Goal: Browse casually

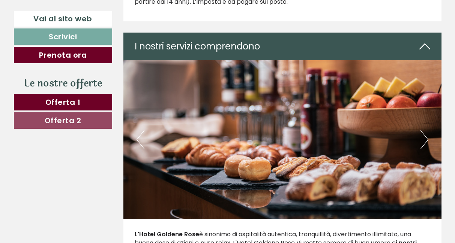
scroll to position [1327, 0]
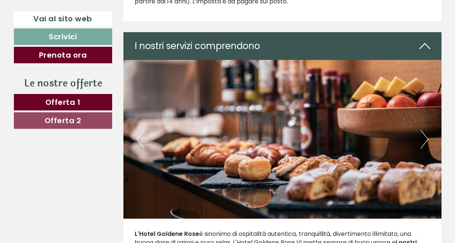
click at [428, 137] on button "Next" at bounding box center [424, 139] width 8 height 19
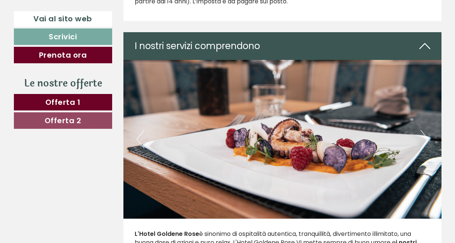
click at [428, 137] on button "Next" at bounding box center [424, 139] width 8 height 19
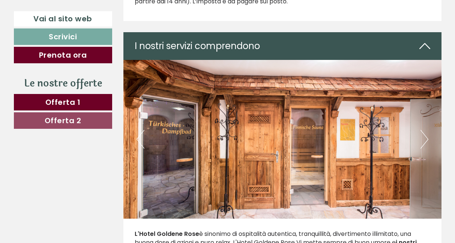
click at [428, 137] on button "Next" at bounding box center [424, 139] width 8 height 19
click at [423, 138] on button "Next" at bounding box center [424, 139] width 8 height 19
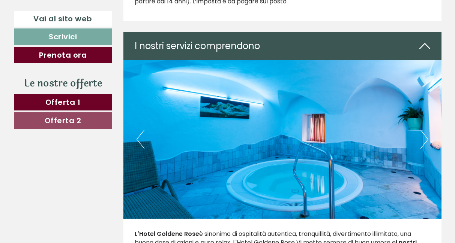
click at [423, 138] on button "Next" at bounding box center [424, 139] width 8 height 19
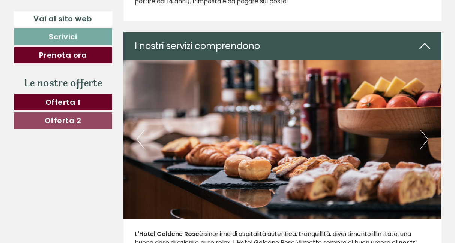
click at [423, 138] on button "Next" at bounding box center [424, 139] width 8 height 19
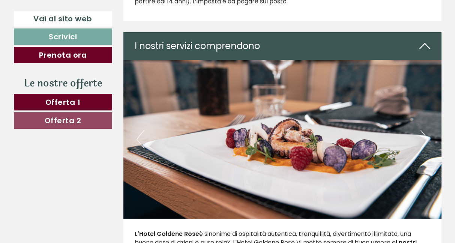
click at [423, 138] on button "Next" at bounding box center [424, 139] width 8 height 19
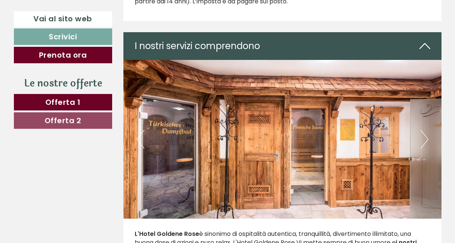
click at [423, 138] on button "Next" at bounding box center [424, 139] width 8 height 19
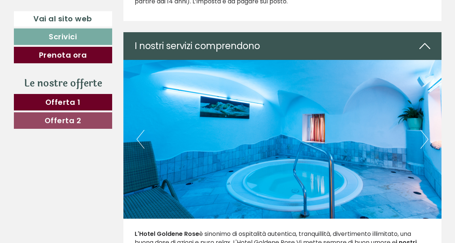
click at [423, 138] on button "Next" at bounding box center [424, 139] width 8 height 19
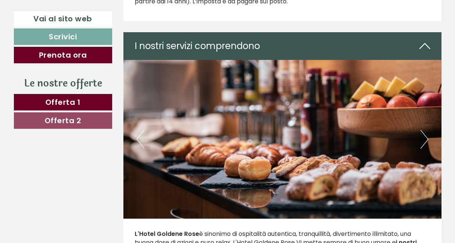
click at [423, 138] on button "Next" at bounding box center [424, 139] width 8 height 19
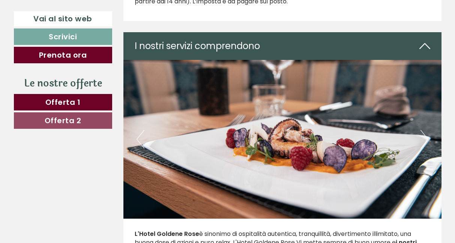
click at [423, 138] on button "Next" at bounding box center [424, 139] width 8 height 19
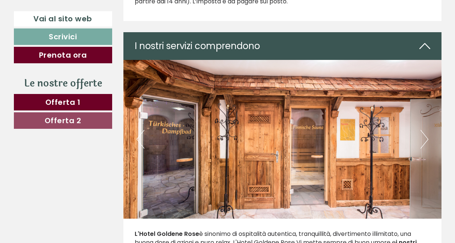
click at [423, 138] on button "Next" at bounding box center [424, 139] width 8 height 19
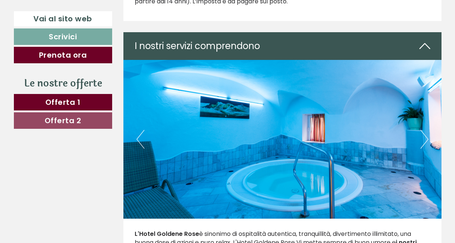
click at [423, 138] on button "Next" at bounding box center [424, 139] width 8 height 19
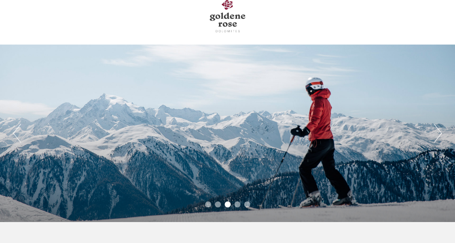
scroll to position [12, 0]
